Goal: Task Accomplishment & Management: Complete application form

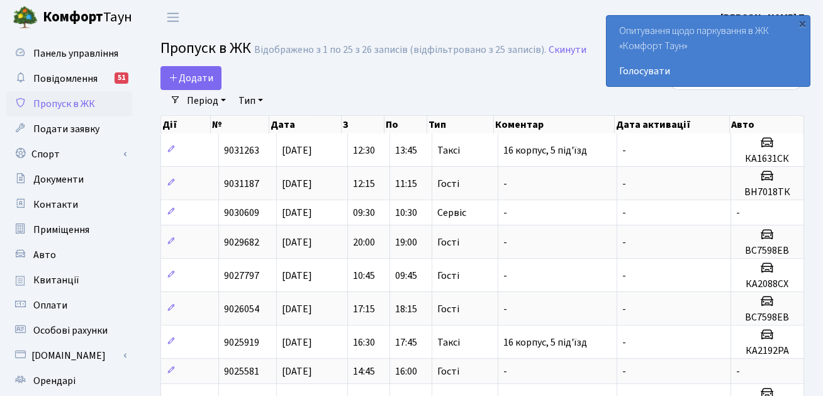
select select "25"
drag, startPoint x: 0, startPoint y: 0, endPoint x: 258, endPoint y: 83, distance: 270.9
click at [198, 84] on span "Додати" at bounding box center [191, 78] width 45 height 14
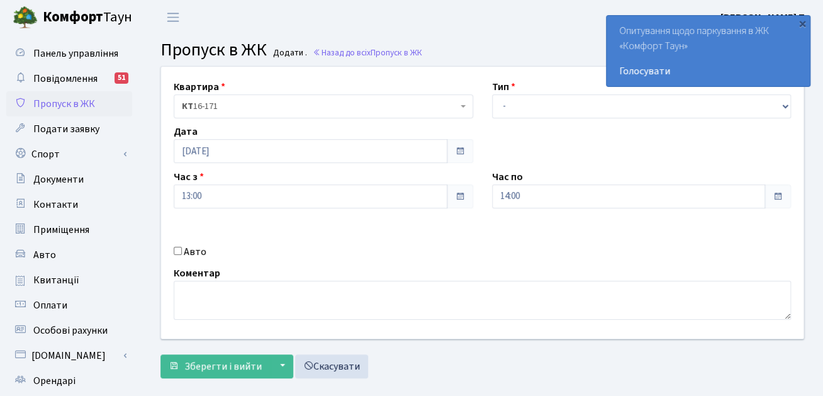
select select "3"
click at [492, 94] on select "- Доставка Таксі Гості Сервіс" at bounding box center [641, 106] width 299 height 24
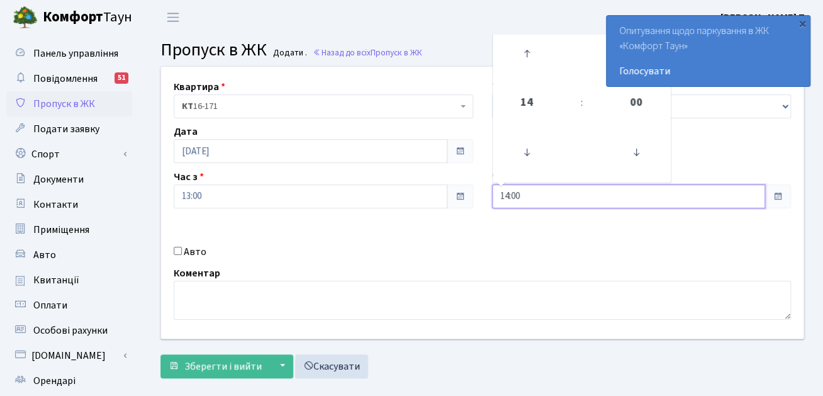
click at [535, 197] on input "14:00" at bounding box center [629, 196] width 274 height 24
click at [532, 70] on icon at bounding box center [526, 53] width 34 height 34
click at [532, 63] on icon at bounding box center [526, 53] width 34 height 34
click at [532, 62] on icon at bounding box center [526, 53] width 34 height 34
click at [531, 61] on icon at bounding box center [526, 53] width 34 height 34
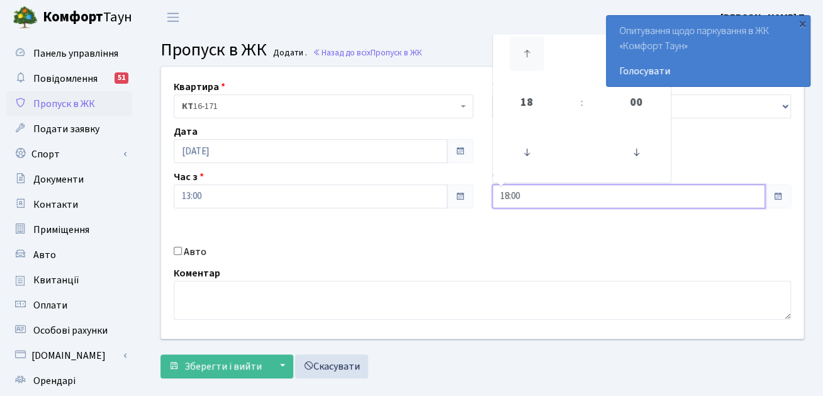
click at [530, 61] on icon at bounding box center [526, 53] width 34 height 34
type input "20:00"
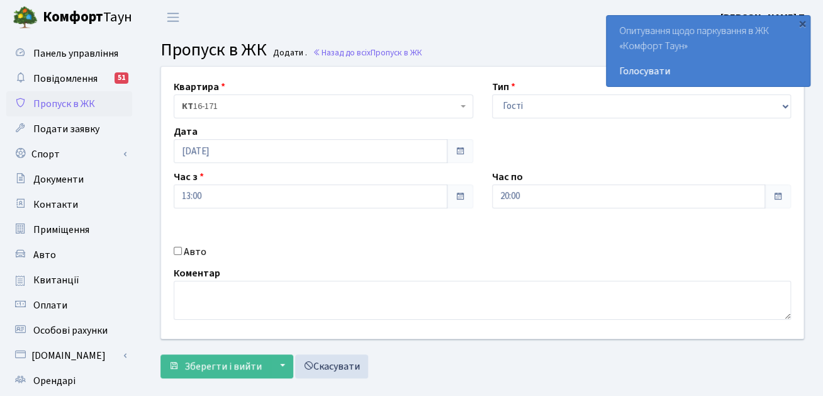
drag, startPoint x: 325, startPoint y: 260, endPoint x: 252, endPoint y: 246, distance: 74.4
click at [324, 260] on div "Квартира <b>КТ</b>&nbsp;&nbsp;&nbsp;&nbsp;16-171 КТ 16-171 Тип - Доставка Таксі…" at bounding box center [482, 203] width 661 height 272
click at [201, 250] on label "Авто" at bounding box center [195, 251] width 23 height 15
click at [182, 250] on input "Авто" at bounding box center [178, 251] width 8 height 8
checkbox input "true"
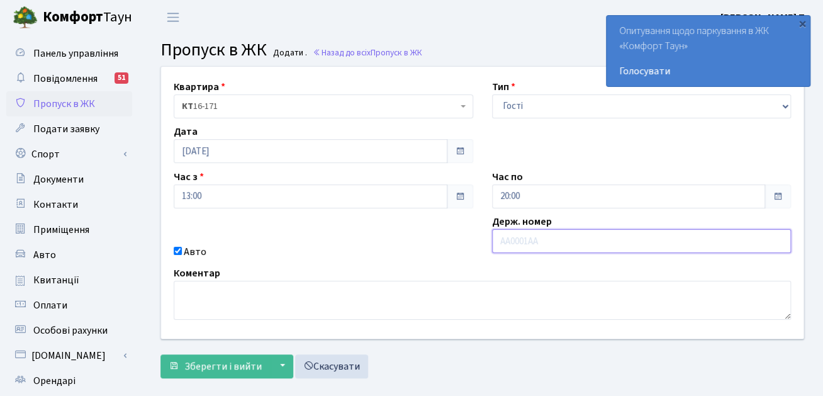
paste input "АІ2276ІВ"
type input "АІ2276ІВ"
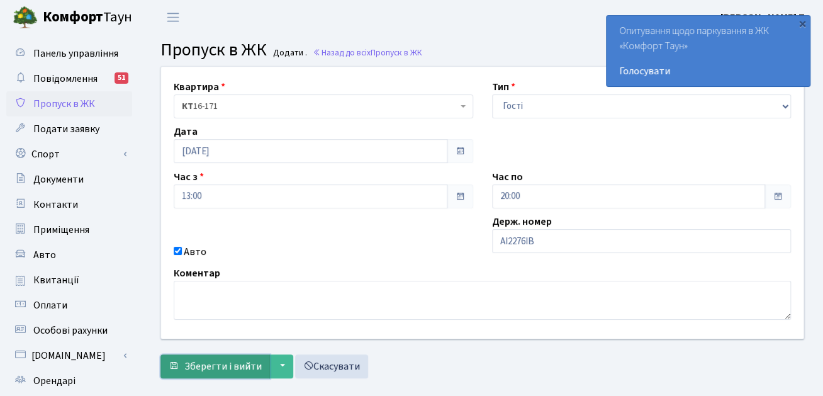
click at [243, 365] on span "Зберегти і вийти" at bounding box center [222, 366] width 77 height 14
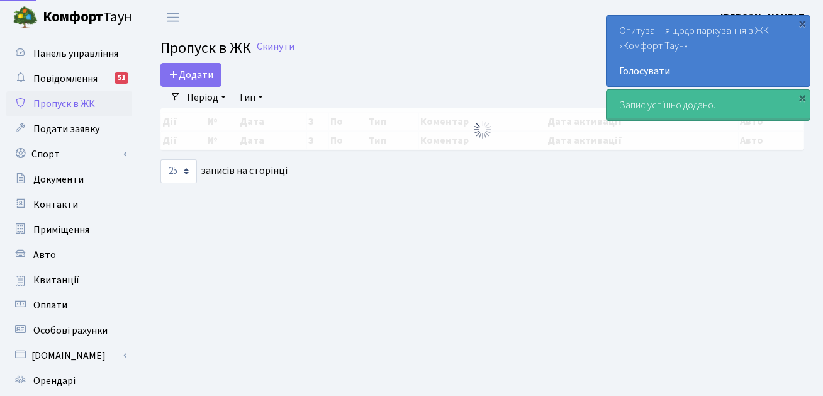
select select "25"
